Goal: Task Accomplishment & Management: Manage account settings

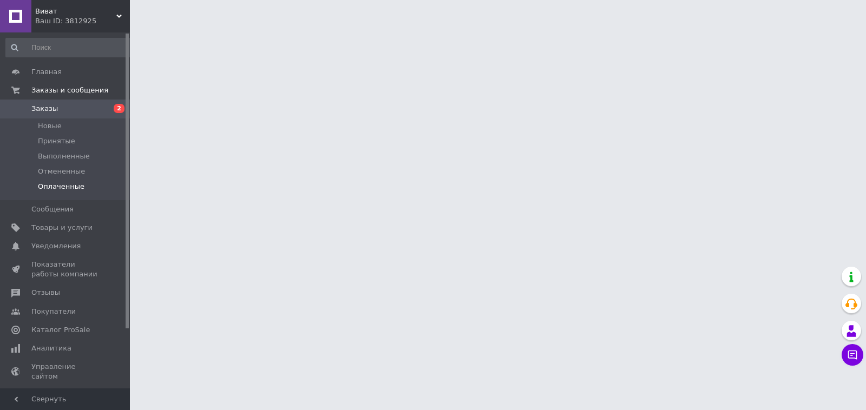
click at [47, 191] on span "Оплаченные" at bounding box center [61, 187] width 47 height 10
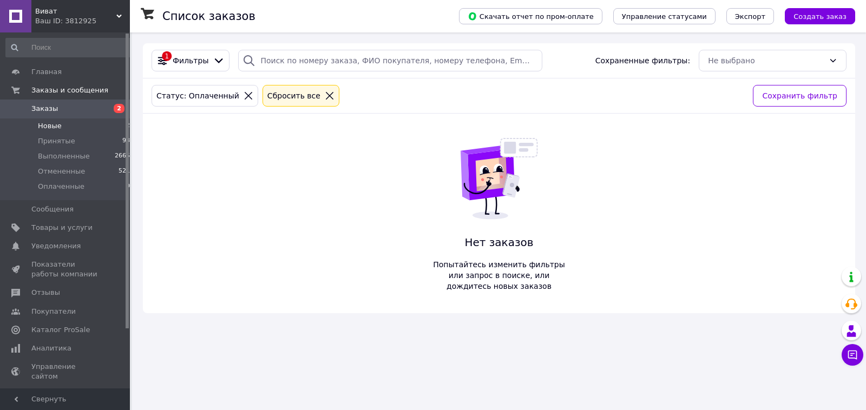
click at [51, 128] on span "Новые" at bounding box center [50, 126] width 24 height 10
click at [42, 126] on span "Новые" at bounding box center [50, 126] width 24 height 10
click at [75, 127] on li "Новые 2" at bounding box center [68, 126] width 136 height 15
click at [100, 127] on li "Новые 2" at bounding box center [68, 126] width 136 height 15
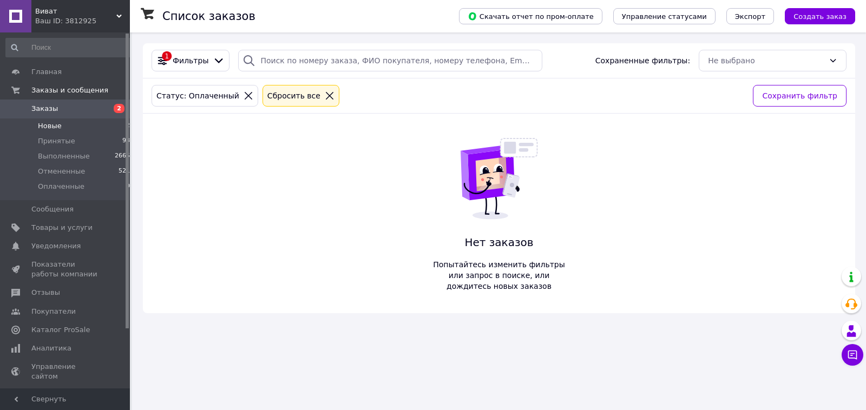
click at [100, 127] on li "Новые 2" at bounding box center [68, 126] width 136 height 15
click at [78, 124] on li "Новые 2" at bounding box center [68, 126] width 136 height 15
click at [69, 124] on li "Новые 2" at bounding box center [68, 126] width 136 height 15
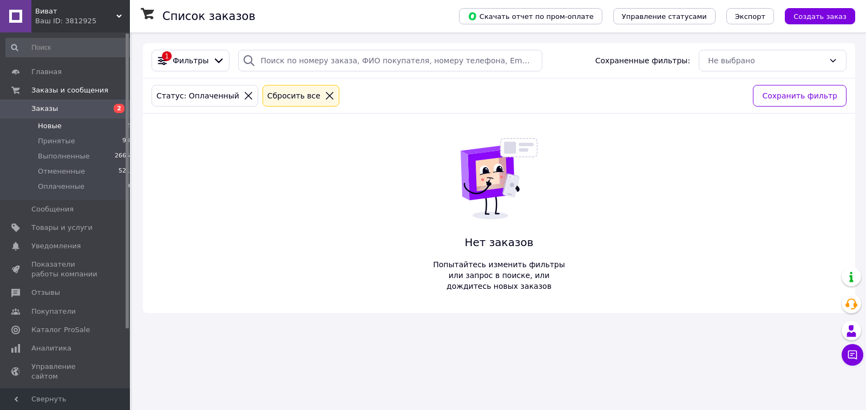
click at [69, 124] on li "Новые 2" at bounding box center [68, 126] width 136 height 15
click at [50, 122] on span "Новые" at bounding box center [50, 126] width 24 height 10
click at [45, 144] on span "Принятые" at bounding box center [56, 141] width 37 height 10
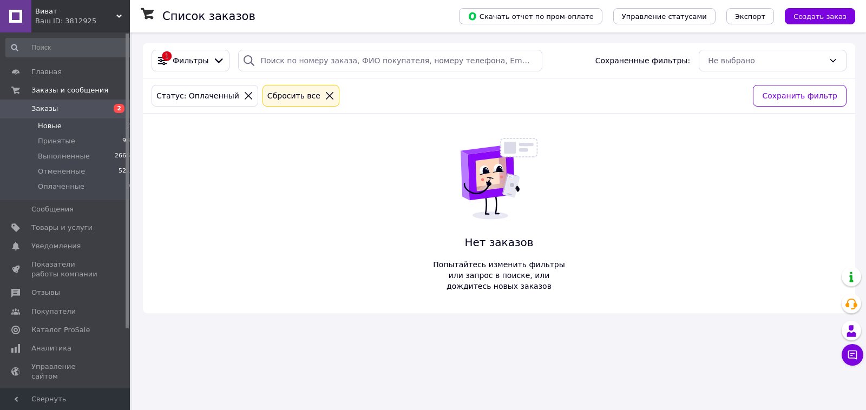
click at [51, 126] on span "Новые" at bounding box center [50, 126] width 24 height 10
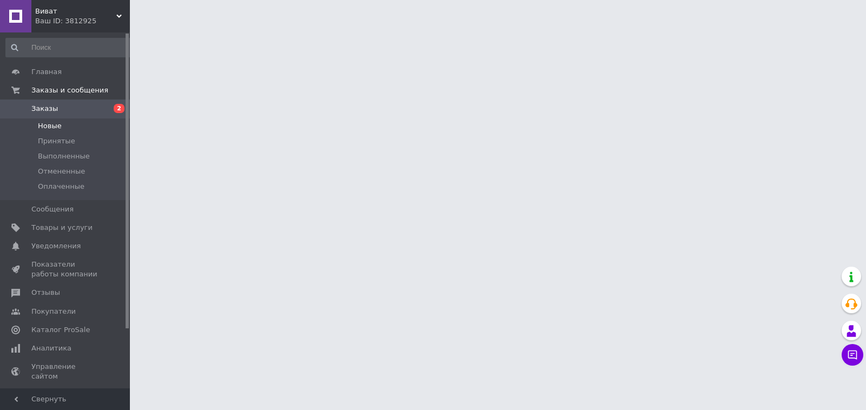
click at [51, 124] on span "Новые" at bounding box center [50, 126] width 24 height 10
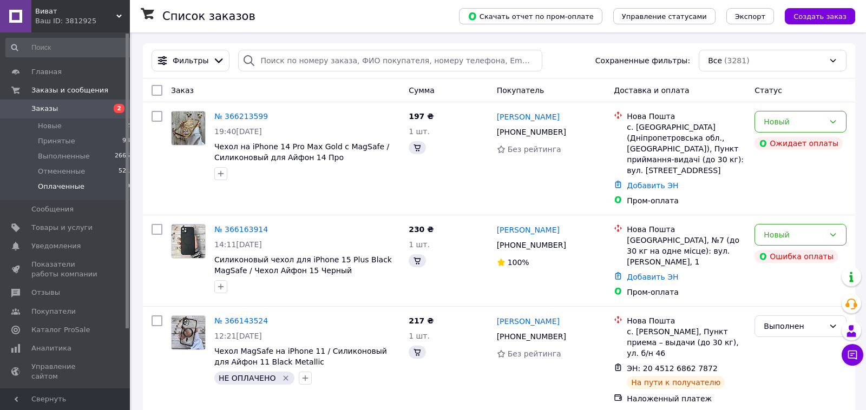
click at [57, 185] on span "Оплаченные" at bounding box center [61, 187] width 47 height 10
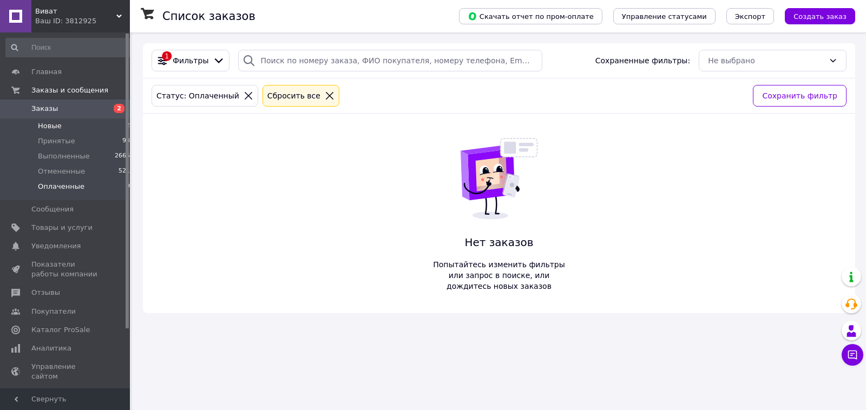
click at [50, 122] on span "Новые" at bounding box center [50, 126] width 24 height 10
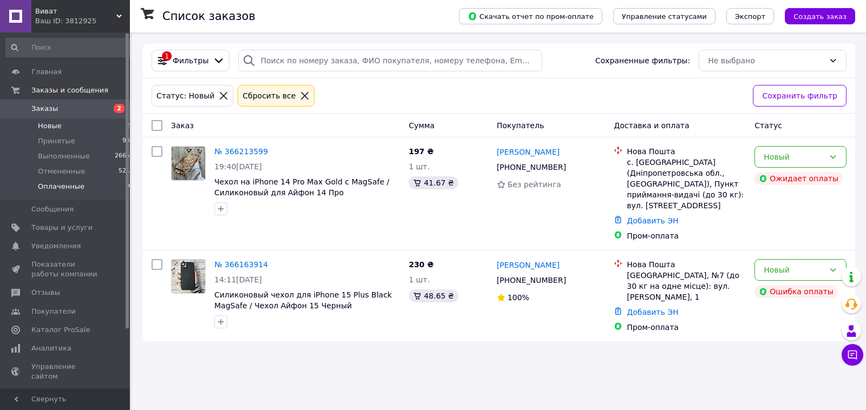
click at [55, 184] on span "Оплаченные" at bounding box center [61, 187] width 47 height 10
